Goal: Task Accomplishment & Management: Manage account settings

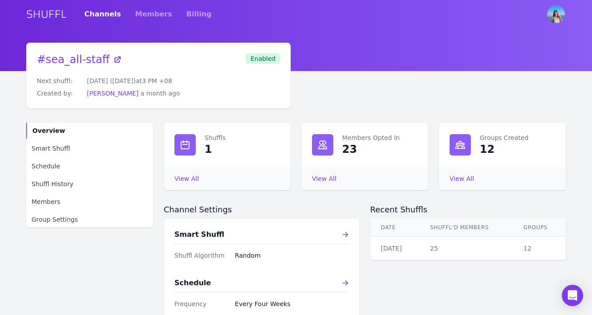
click at [300, 203] on div "Shuffls 1 View All Shuffls Members Opted In 23 View All Members Opted In Groups…" at bounding box center [365, 295] width 402 height 347
click at [330, 176] on link "View All Members Opted In" at bounding box center [324, 178] width 24 height 7
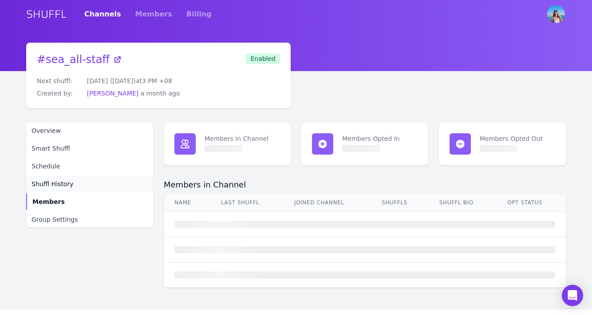
click at [67, 180] on span "Shuffl History" at bounding box center [52, 183] width 42 height 9
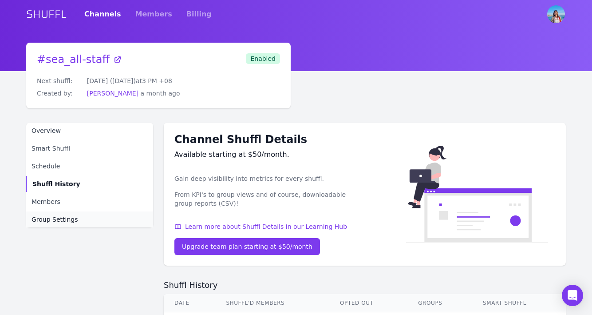
click at [60, 212] on link "Group Settings" at bounding box center [89, 219] width 127 height 16
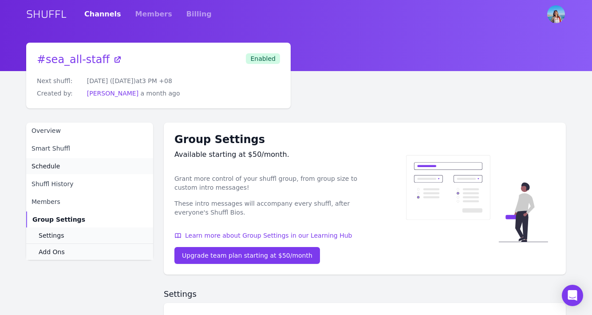
click at [80, 162] on link "Schedule" at bounding box center [89, 166] width 127 height 16
select select "EVERY_FOUR_WEEKS"
select select "3"
select select "pm"
select select "Asia/Singapore"
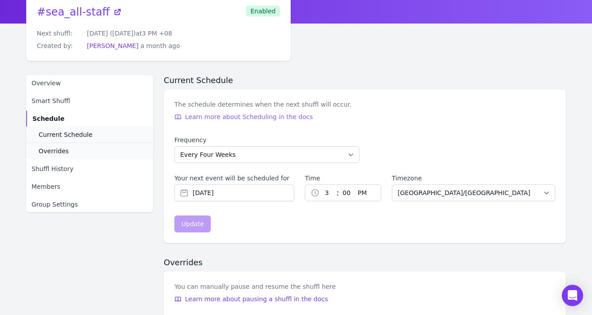
scroll to position [47, 0]
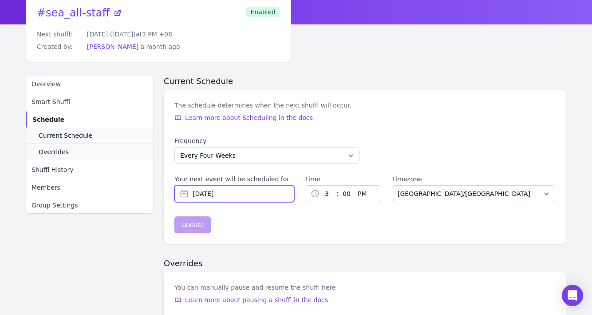
click at [230, 194] on input "Oct 29, 2025" at bounding box center [234, 193] width 120 height 17
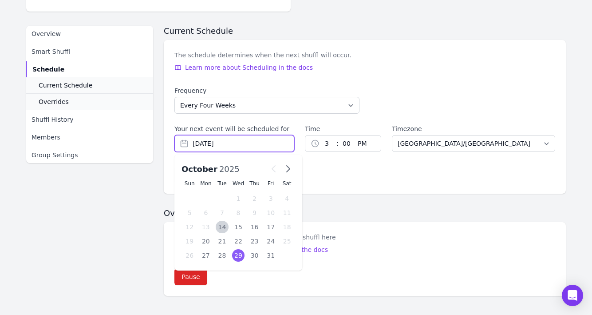
scroll to position [96, 0]
click at [285, 172] on icon "button" at bounding box center [288, 169] width 11 height 11
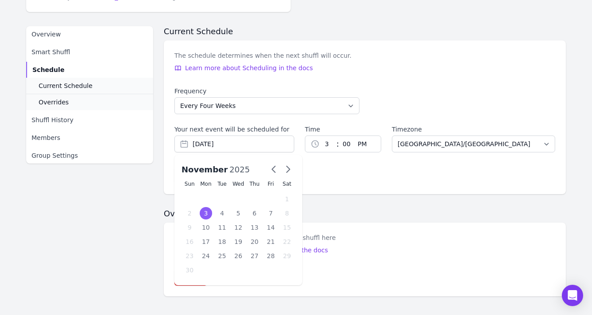
click at [205, 212] on div "3" at bounding box center [206, 213] width 13 height 12
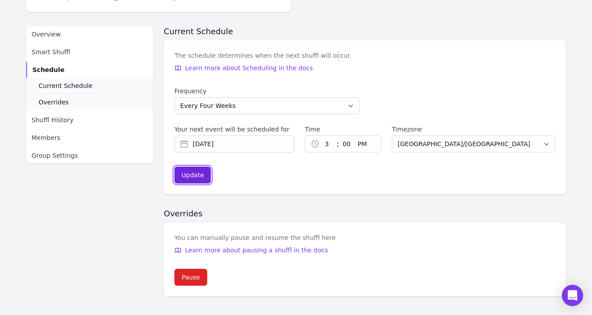
click at [204, 179] on button "Update" at bounding box center [192, 174] width 36 height 17
type input "Nov 3, 2025"
click at [286, 212] on h2 "Overrides" at bounding box center [365, 213] width 402 height 11
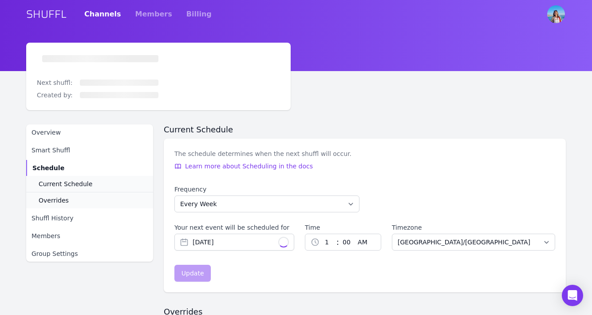
select select "EVERY_FOUR_WEEKS"
type input "Nov 3, 2025"
select select "3"
select select "pm"
select select "Asia/Singapore"
